Goal: Information Seeking & Learning: Learn about a topic

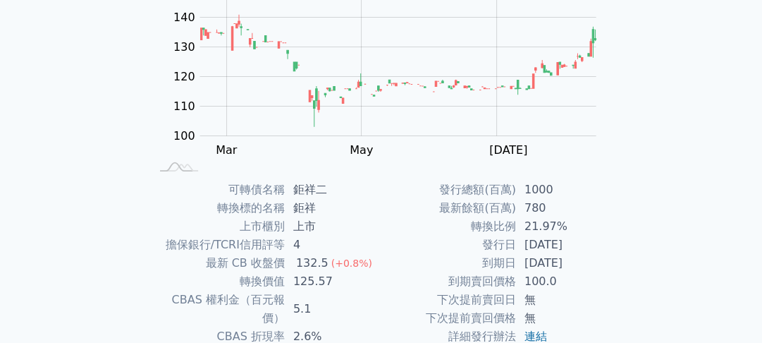
scroll to position [170, 0]
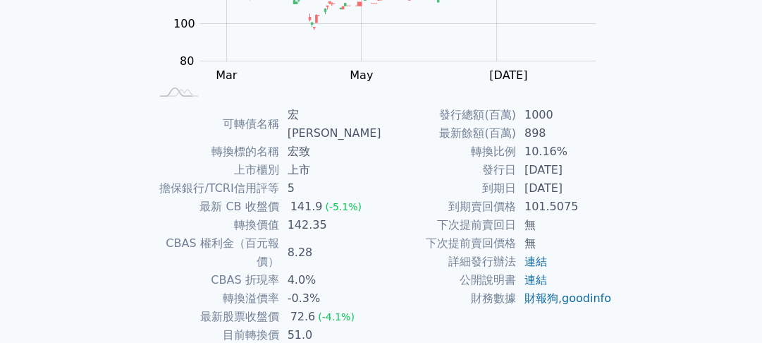
scroll to position [248, 0]
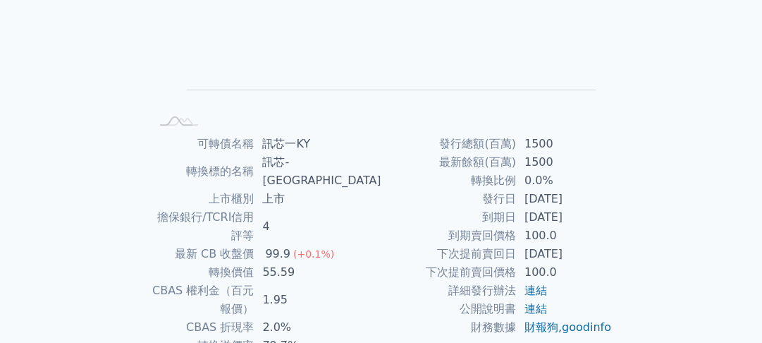
scroll to position [209, 0]
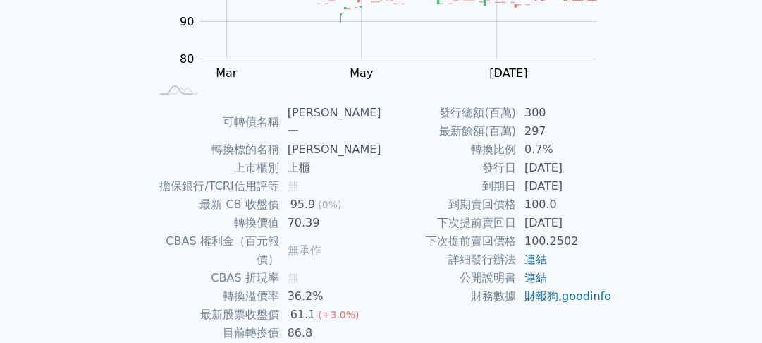
scroll to position [245, 0]
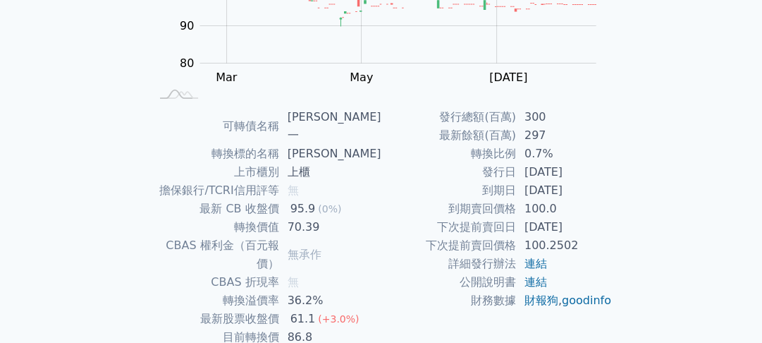
click at [350, 200] on td "95.9 (0%)" at bounding box center [330, 209] width 102 height 18
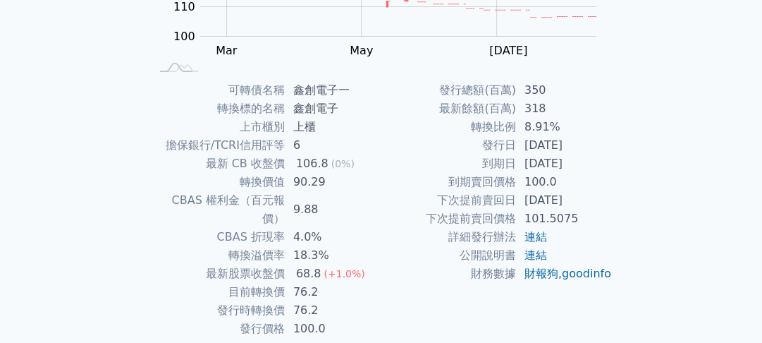
scroll to position [285, 0]
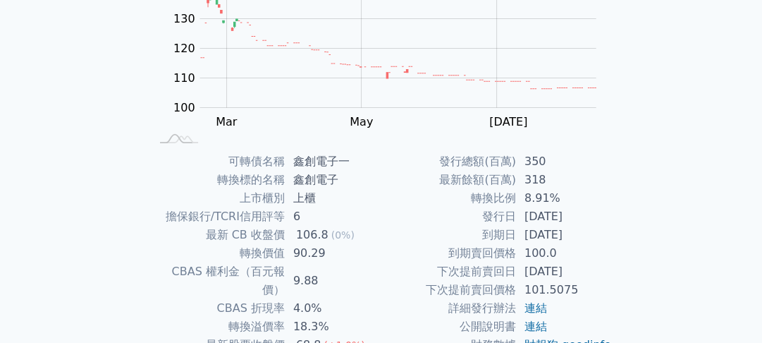
scroll to position [203, 0]
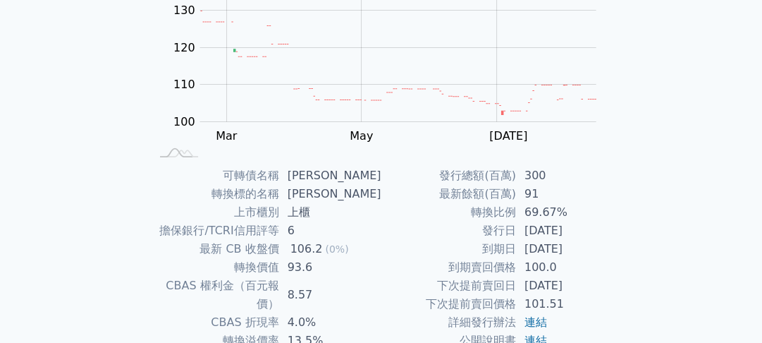
scroll to position [189, 0]
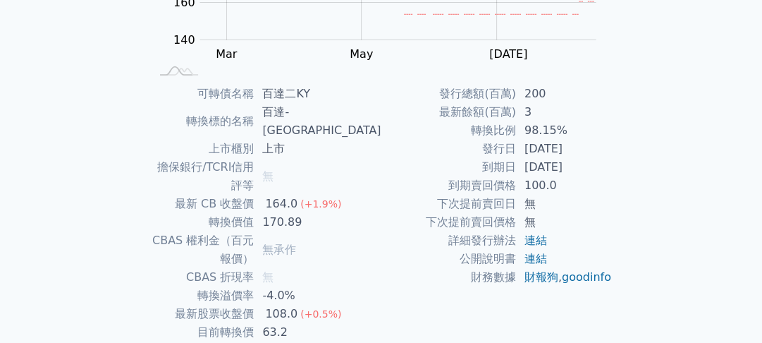
scroll to position [271, 0]
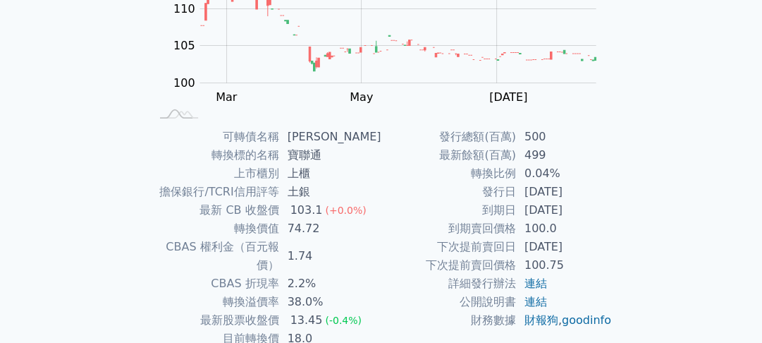
scroll to position [265, 0]
